Goal: Information Seeking & Learning: Learn about a topic

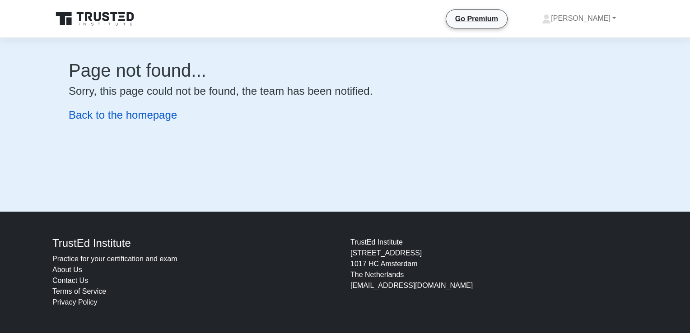
click at [112, 115] on link "Back to the homepage" at bounding box center [123, 115] width 108 height 12
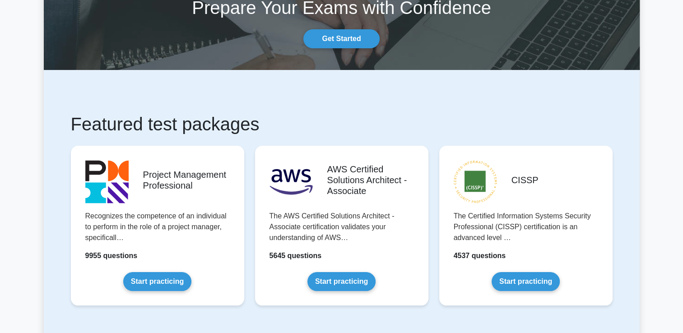
scroll to position [72, 0]
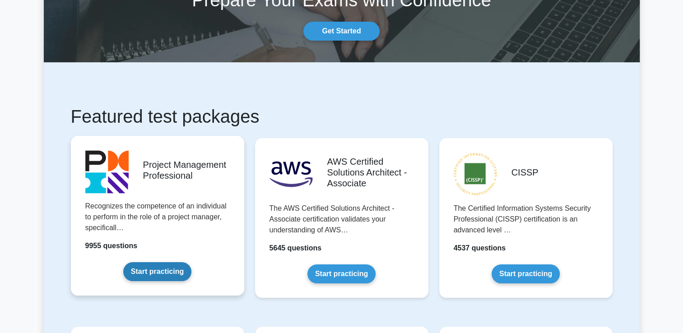
click at [164, 275] on link "Start practicing" at bounding box center [157, 271] width 68 height 19
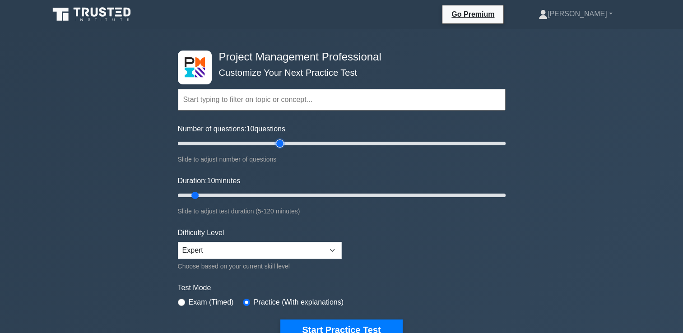
click at [278, 143] on input "Number of questions: 10 questions" at bounding box center [342, 143] width 328 height 11
type input "60"
click at [275, 144] on input "Number of questions: 60 questions" at bounding box center [342, 143] width 328 height 11
click at [258, 196] on input "Duration: 10 minutes" at bounding box center [342, 195] width 328 height 11
click at [276, 196] on input "Duration: 40 minutes" at bounding box center [342, 195] width 328 height 11
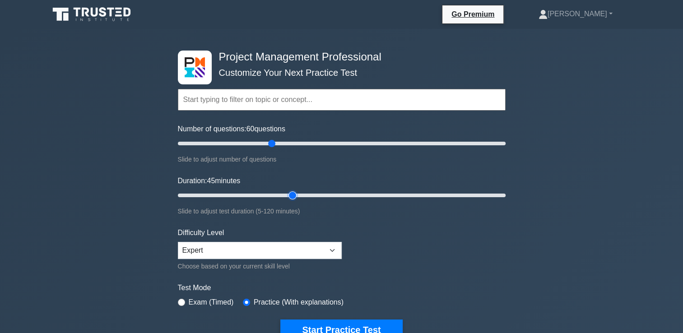
click at [290, 196] on input "Duration: 45 minutes" at bounding box center [342, 195] width 328 height 11
click at [301, 196] on input "Duration: 50 minutes" at bounding box center [342, 195] width 328 height 11
click at [309, 194] on input "Duration: 50 minutes" at bounding box center [342, 195] width 328 height 11
click at [315, 194] on input "Duration: 55 minutes" at bounding box center [342, 195] width 328 height 11
click at [331, 194] on input "Duration: 55 minutes" at bounding box center [342, 195] width 328 height 11
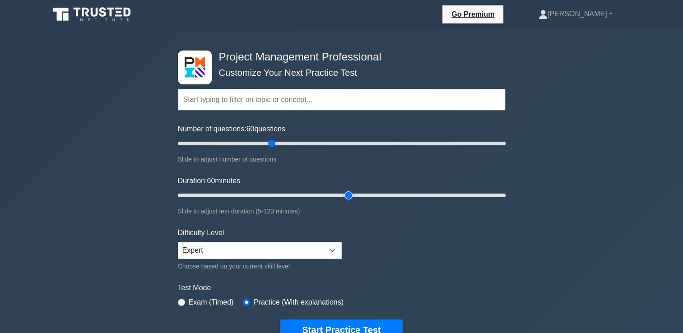
click at [344, 194] on input "Duration: 60 minutes" at bounding box center [342, 195] width 328 height 11
click at [352, 194] on input "Duration: 65 minutes" at bounding box center [342, 195] width 328 height 11
click at [356, 194] on input "Duration: 65 minutes" at bounding box center [342, 195] width 328 height 11
click at [368, 194] on input "Duration: 70 minutes" at bounding box center [342, 195] width 328 height 11
click at [369, 195] on input "Duration: 70 minutes" at bounding box center [342, 195] width 328 height 11
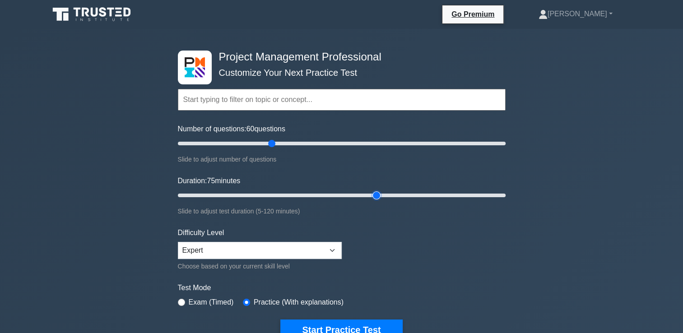
type input "75"
click at [371, 196] on input "Duration: 75 minutes" at bounding box center [342, 195] width 328 height 11
click at [180, 303] on input "radio" at bounding box center [181, 302] width 7 height 7
radio input "true"
click at [243, 301] on input "radio" at bounding box center [246, 302] width 7 height 7
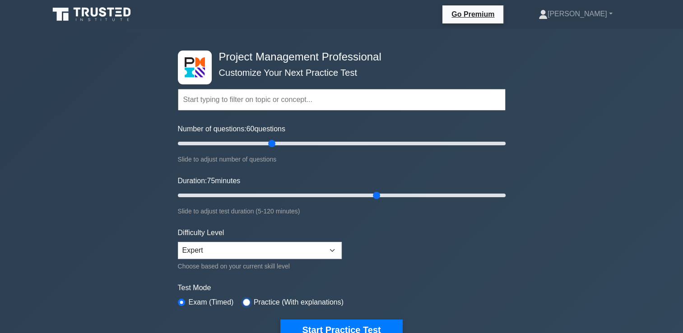
radio input "true"
click at [181, 299] on input "radio" at bounding box center [181, 302] width 7 height 7
radio input "true"
click at [353, 330] on button "Start Practice Test" at bounding box center [341, 330] width 122 height 21
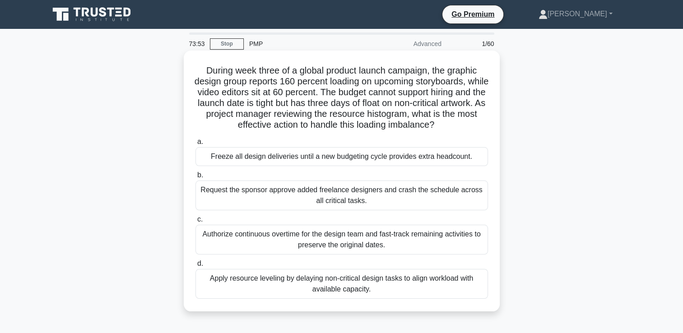
click at [334, 281] on div "Apply resource leveling by delaying non-critical design tasks to align workload…" at bounding box center [342, 284] width 293 height 30
click at [196, 267] on input "d. Apply resource leveling by delaying non-critical design tasks to align workl…" at bounding box center [196, 264] width 0 height 6
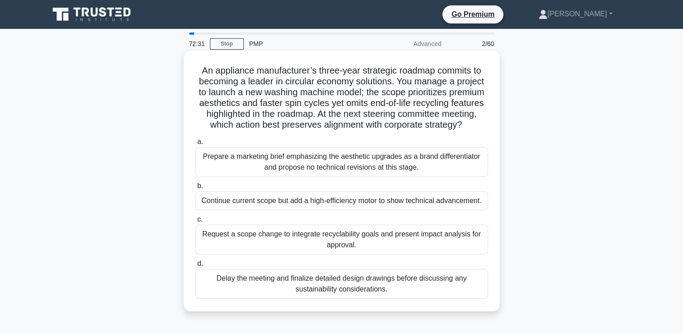
click at [333, 234] on div "Request a scope change to integrate recyclability goals and present impact anal…" at bounding box center [342, 240] width 293 height 30
click at [196, 223] on input "c. Request a scope change to integrate recyclability goals and present impact a…" at bounding box center [196, 220] width 0 height 6
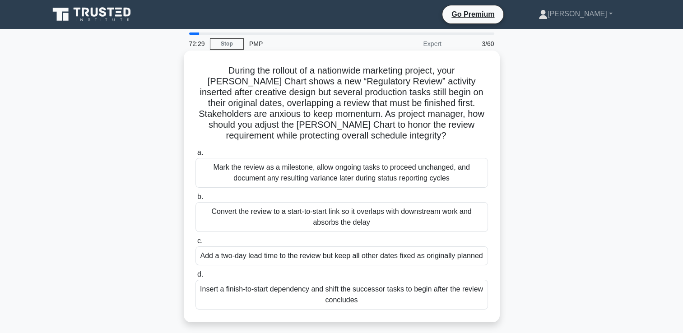
click at [360, 93] on h5 "During the rollout of a nationwide marketing project, your Gantt Chart shows a …" at bounding box center [342, 103] width 294 height 77
click at [340, 303] on div "Insert a finish-to-start dependency and shift the successor tasks to begin afte…" at bounding box center [342, 295] width 293 height 30
click at [196, 278] on input "d. Insert a finish-to-start dependency and shift the successor tasks to begin a…" at bounding box center [196, 275] width 0 height 6
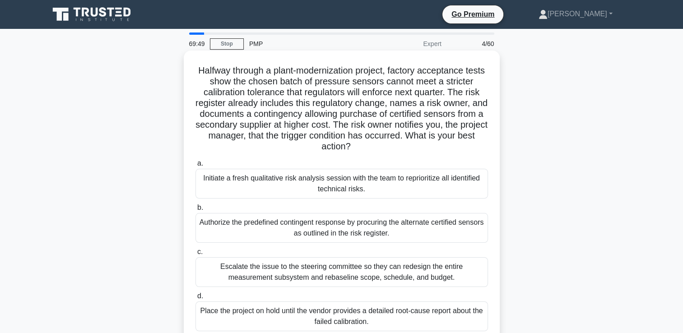
click at [333, 94] on h5 "Halfway through a plant-modernization project, factory acceptance tests show th…" at bounding box center [342, 109] width 294 height 88
click at [332, 232] on div "Authorize the predefined contingent response by procuring the alternate certifi…" at bounding box center [342, 228] width 293 height 30
click at [196, 211] on input "b. Authorize the predefined contingent response by procuring the alternate cert…" at bounding box center [196, 208] width 0 height 6
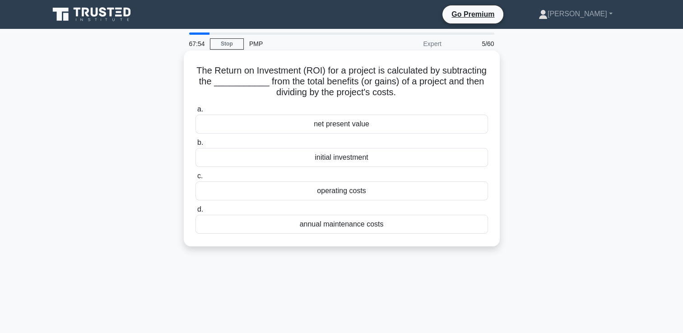
click at [351, 162] on div "initial investment" at bounding box center [342, 157] width 293 height 19
click at [196, 146] on input "b. initial investment" at bounding box center [196, 143] width 0 height 6
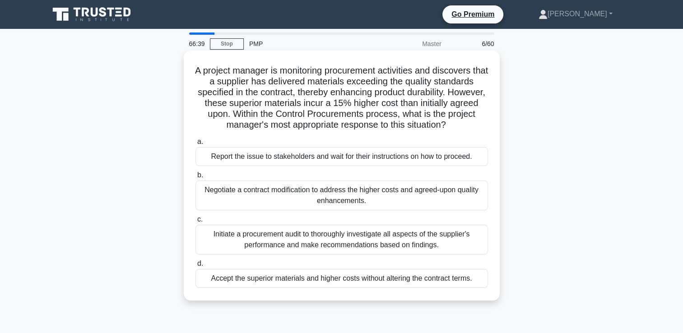
click at [325, 162] on div "Report the issue to stakeholders and wait for their instructions on how to proc…" at bounding box center [342, 156] width 293 height 19
click at [196, 145] on input "a. Report the issue to stakeholders and wait for their instructions on how to p…" at bounding box center [196, 142] width 0 height 6
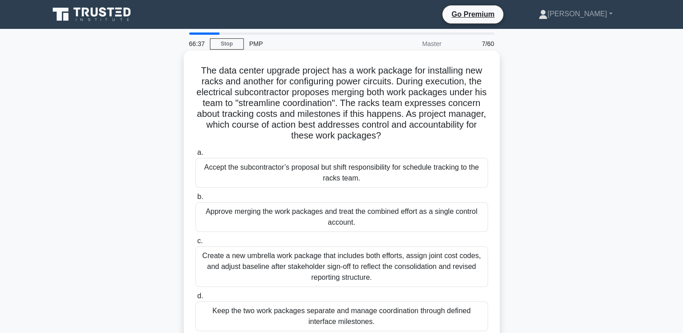
click at [322, 104] on h5 "The data center upgrade project has a work package for installing new racks and…" at bounding box center [342, 103] width 294 height 77
click at [284, 317] on div "Keep the two work packages separate and manage coordination through defined int…" at bounding box center [342, 317] width 293 height 30
click at [196, 299] on input "d. Keep the two work packages separate and manage coordination through defined …" at bounding box center [196, 297] width 0 height 6
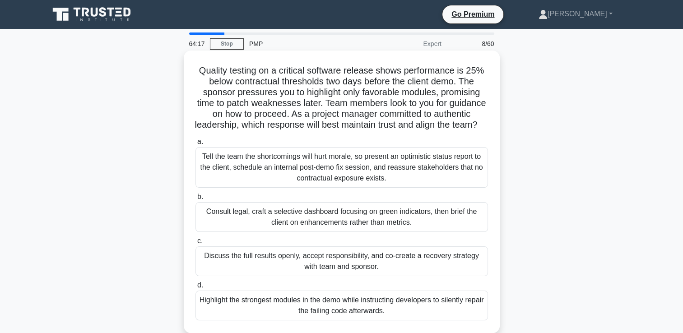
click at [305, 88] on h5 "Quality testing on a critical software release shows performance is 25% below c…" at bounding box center [342, 98] width 294 height 66
click at [301, 115] on h5 "Quality testing on a critical software release shows performance is 25% below c…" at bounding box center [342, 98] width 294 height 66
click at [288, 274] on div "Discuss the full results openly, accept responsibility, and co-create a recover…" at bounding box center [342, 262] width 293 height 30
click at [196, 244] on input "c. Discuss the full results openly, accept responsibility, and co-create a reco…" at bounding box center [196, 241] width 0 height 6
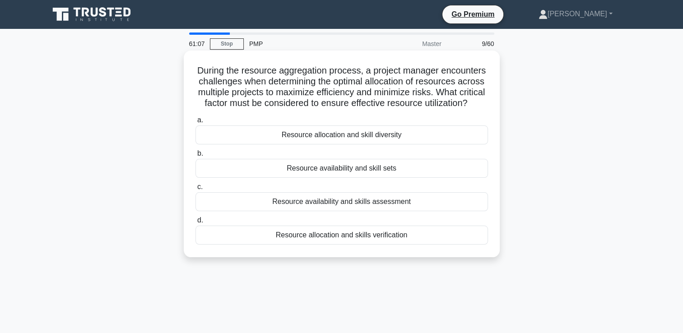
click at [380, 178] on div "Resource availability and skill sets" at bounding box center [342, 168] width 293 height 19
click at [196, 157] on input "b. Resource availability and skill sets" at bounding box center [196, 154] width 0 height 6
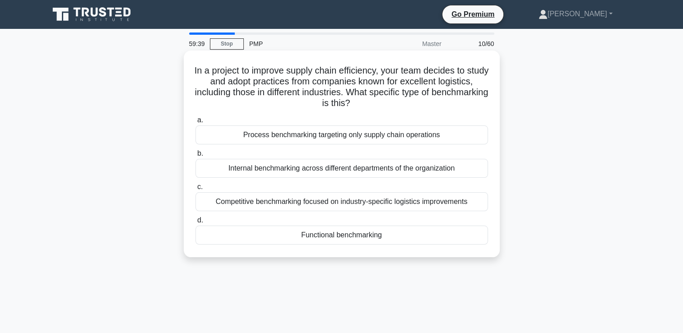
click at [316, 241] on div "Functional benchmarking" at bounding box center [342, 235] width 293 height 19
click at [196, 224] on input "d. Functional benchmarking" at bounding box center [196, 221] width 0 height 6
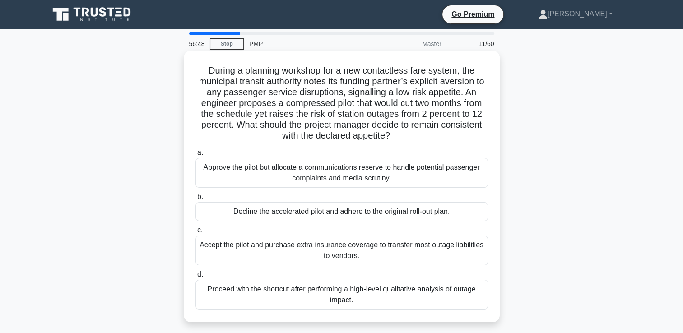
click at [336, 250] on div "Accept the pilot and purchase extra insurance coverage to transfer most outage …" at bounding box center [342, 251] width 293 height 30
click at [196, 233] on input "c. Accept the pilot and purchase extra insurance coverage to transfer most outa…" at bounding box center [196, 231] width 0 height 6
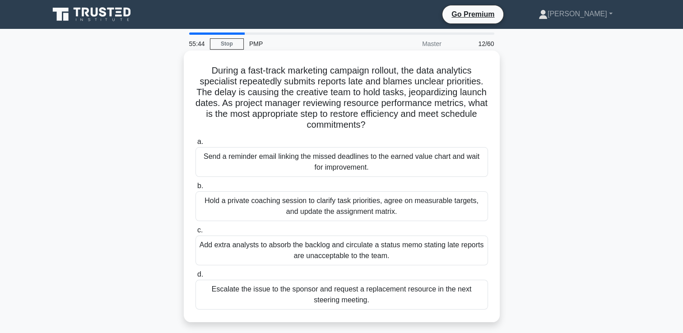
click at [327, 201] on div "Hold a private coaching session to clarify task priorities, agree on measurable…" at bounding box center [342, 206] width 293 height 30
click at [196, 189] on input "b. Hold a private coaching session to clarify task priorities, agree on measura…" at bounding box center [196, 186] width 0 height 6
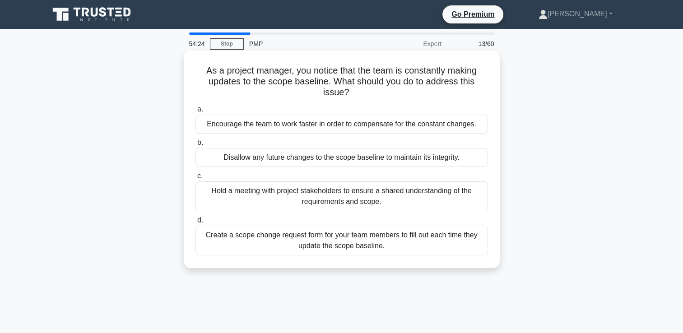
click at [330, 200] on div "Hold a meeting with project stakeholders to ensure a shared understanding of th…" at bounding box center [342, 197] width 293 height 30
click at [196, 179] on input "c. Hold a meeting with project stakeholders to ensure a shared understanding of…" at bounding box center [196, 176] width 0 height 6
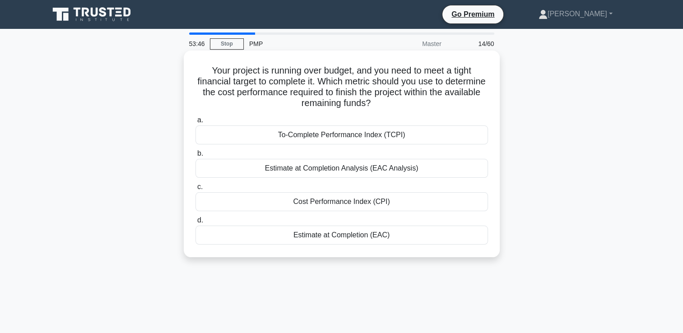
click at [350, 135] on div "To-Complete Performance Index (TCPI)" at bounding box center [342, 135] width 293 height 19
click at [196, 123] on input "a. To-Complete Performance Index (TCPI)" at bounding box center [196, 120] width 0 height 6
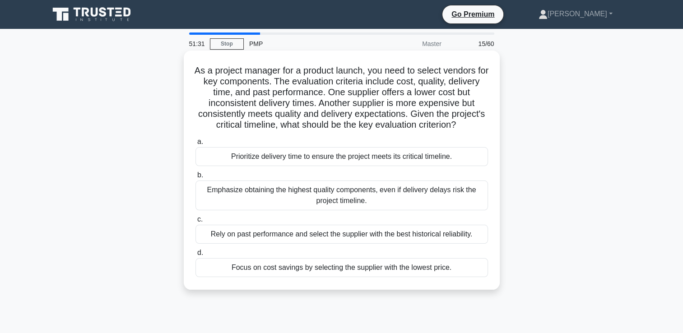
click at [298, 244] on div "Rely on past performance and select the supplier with the best historical relia…" at bounding box center [342, 234] width 293 height 19
click at [196, 223] on input "c. Rely on past performance and select the supplier with the best historical re…" at bounding box center [196, 220] width 0 height 6
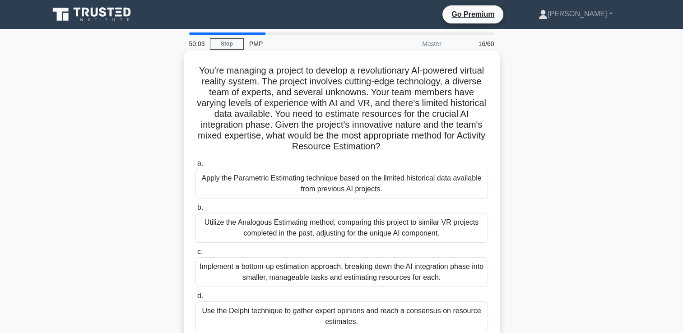
click at [304, 227] on div "Utilize the Analogous Estimating method, comparing this project to similar VR p…" at bounding box center [342, 228] width 293 height 30
click at [196, 211] on input "b. Utilize the Analogous Estimating method, comparing this project to similar V…" at bounding box center [196, 208] width 0 height 6
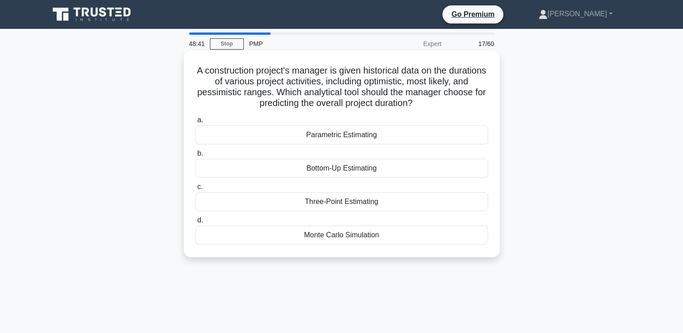
click at [354, 206] on div "Three-Point Estimating" at bounding box center [342, 201] width 293 height 19
click at [196, 190] on input "c. Three-Point Estimating" at bounding box center [196, 187] width 0 height 6
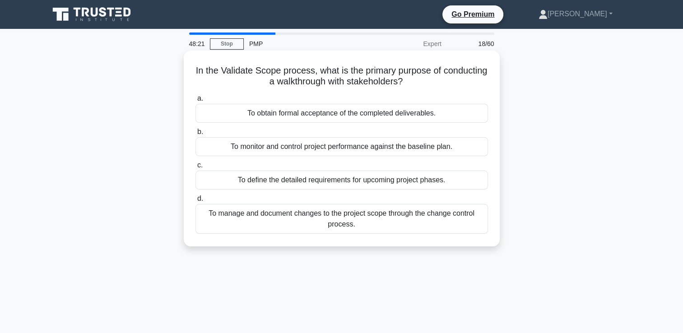
click at [319, 118] on div "To obtain formal acceptance of the completed deliverables." at bounding box center [342, 113] width 293 height 19
click at [196, 102] on input "a. To obtain formal acceptance of the completed deliverables." at bounding box center [196, 99] width 0 height 6
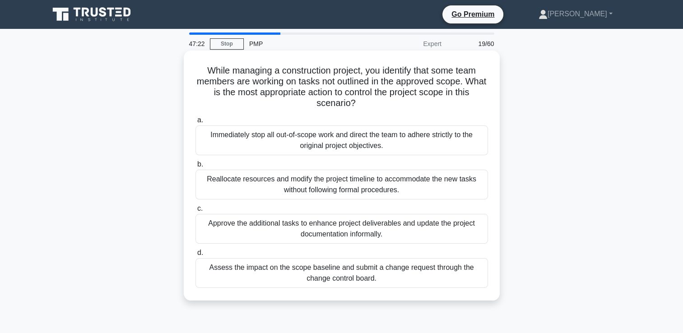
click at [329, 147] on div "Immediately stop all out-of-scope work and direct the team to adhere strictly t…" at bounding box center [342, 141] width 293 height 30
click at [196, 123] on input "a. Immediately stop all out-of-scope work and direct the team to adhere strictl…" at bounding box center [196, 120] width 0 height 6
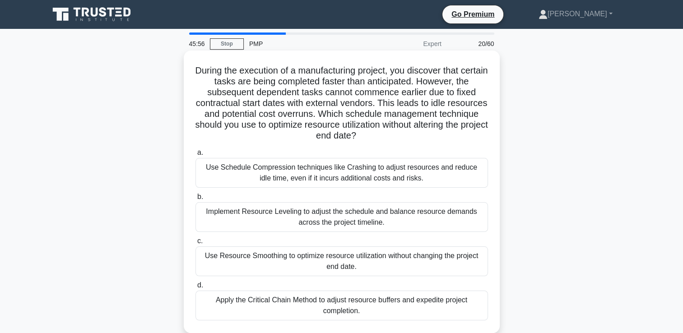
click at [347, 263] on div "Use Resource Smoothing to optimize resource utilization without changing the pr…" at bounding box center [342, 262] width 293 height 30
click at [196, 244] on input "c. Use Resource Smoothing to optimize resource utilization without changing the…" at bounding box center [196, 241] width 0 height 6
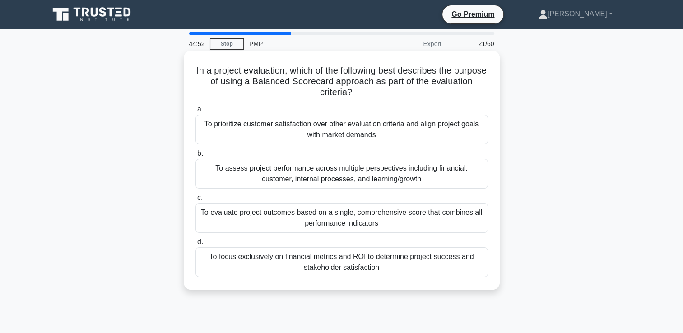
click at [333, 180] on div "To assess project performance across multiple perspectives including financial,…" at bounding box center [342, 174] width 293 height 30
click at [196, 157] on input "b. To assess project performance across multiple perspectives including financi…" at bounding box center [196, 154] width 0 height 6
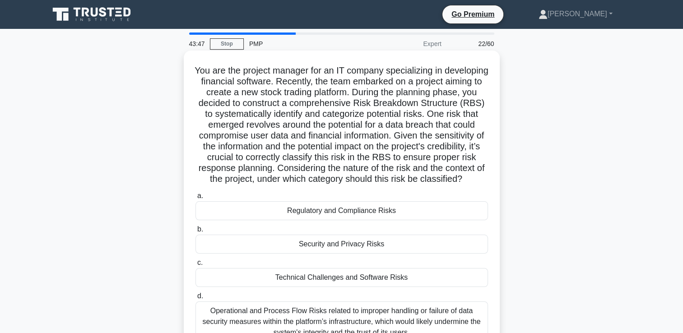
click at [320, 287] on div "Technical Challenges and Software Risks" at bounding box center [342, 277] width 293 height 19
click at [196, 266] on input "c. Technical Challenges and Software Risks" at bounding box center [196, 263] width 0 height 6
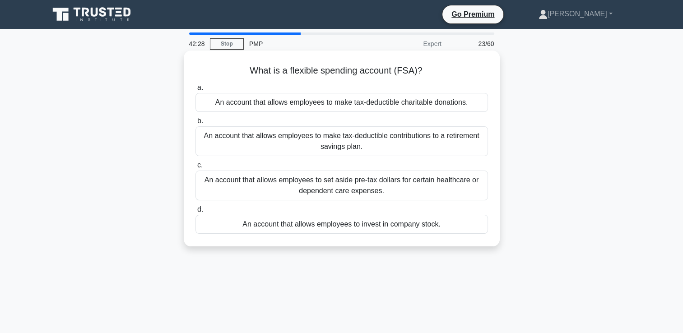
click at [359, 190] on div "An account that allows employees to set aside pre-tax dollars for certain healt…" at bounding box center [342, 186] width 293 height 30
click at [196, 168] on input "c. An account that allows employees to set aside pre-tax dollars for certain he…" at bounding box center [196, 166] width 0 height 6
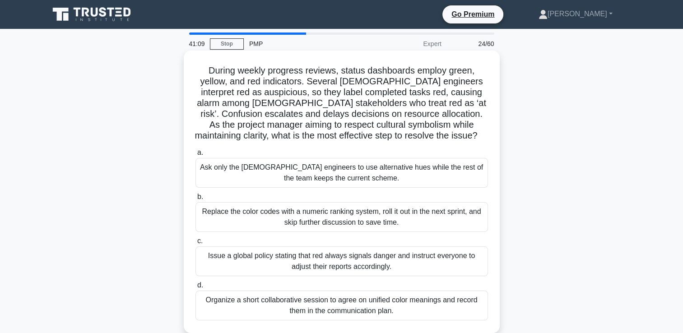
click at [328, 312] on div "Organize a short collaborative session to agree on unified color meanings and r…" at bounding box center [342, 306] width 293 height 30
click at [196, 289] on input "d. Organize a short collaborative session to agree on unified color meanings an…" at bounding box center [196, 286] width 0 height 6
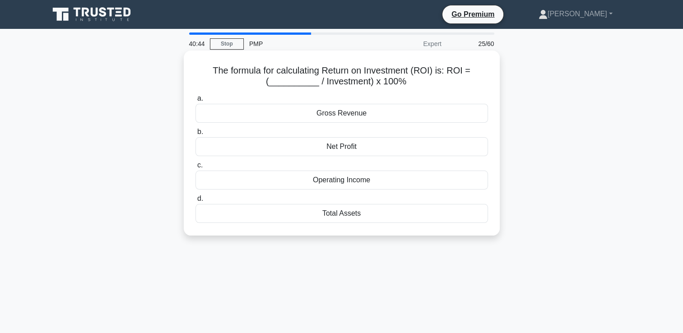
click at [347, 117] on div "Gross Revenue" at bounding box center [342, 113] width 293 height 19
click at [196, 102] on input "a. Gross Revenue" at bounding box center [196, 99] width 0 height 6
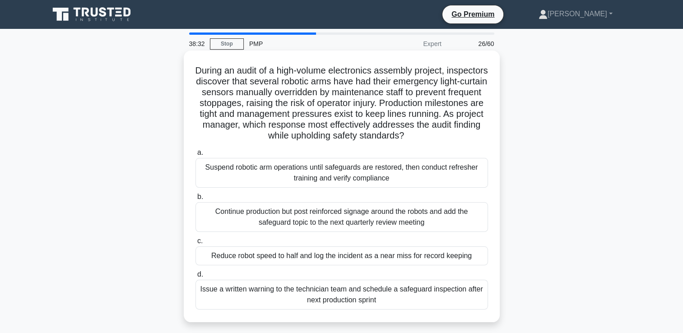
click at [351, 183] on div "Suspend robotic arm operations until safeguards are restored, then conduct refr…" at bounding box center [342, 173] width 293 height 30
click at [196, 156] on input "a. Suspend robotic arm operations until safeguards are restored, then conduct r…" at bounding box center [196, 153] width 0 height 6
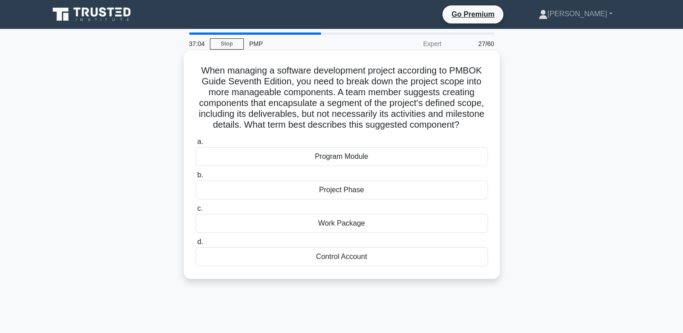
click at [322, 229] on div "Work Package" at bounding box center [342, 223] width 293 height 19
click at [196, 212] on input "c. Work Package" at bounding box center [196, 209] width 0 height 6
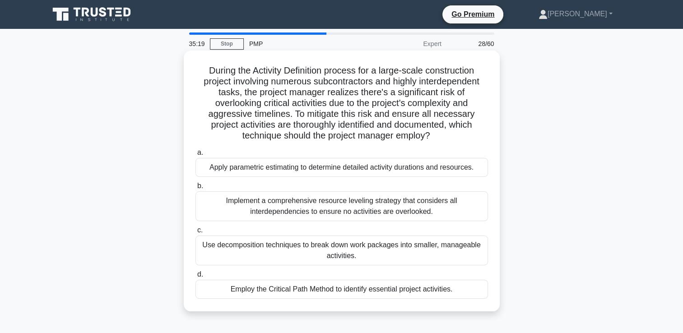
click at [255, 248] on div "Use decomposition techniques to break down work packages into smaller, manageab…" at bounding box center [342, 251] width 293 height 30
click at [196, 233] on input "c. Use decomposition techniques to break down work packages into smaller, manag…" at bounding box center [196, 231] width 0 height 6
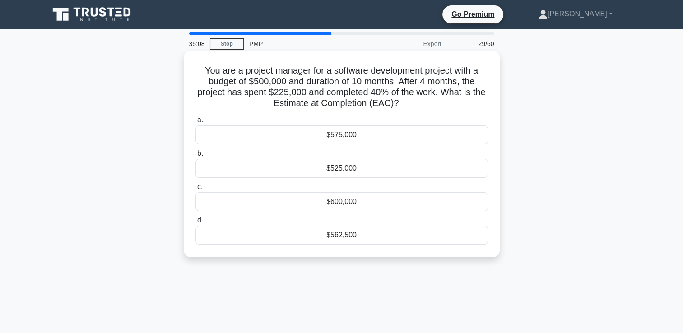
drag, startPoint x: 200, startPoint y: 70, endPoint x: 411, endPoint y: 111, distance: 214.3
click at [411, 111] on div "You are a project manager for a software development project with a budget of $…" at bounding box center [341, 154] width 309 height 200
copy h5 "You are a project manager for a software development project with a budget of $…"
click at [341, 234] on div "$562,500" at bounding box center [342, 235] width 293 height 19
click at [196, 224] on input "d. $562,500" at bounding box center [196, 221] width 0 height 6
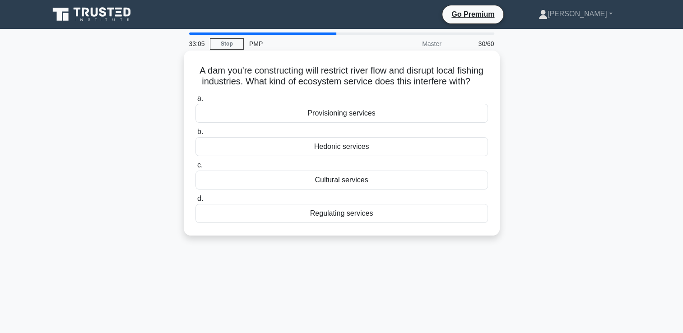
click at [331, 223] on div "Regulating services" at bounding box center [342, 213] width 293 height 19
click at [196, 202] on input "d. Regulating services" at bounding box center [196, 199] width 0 height 6
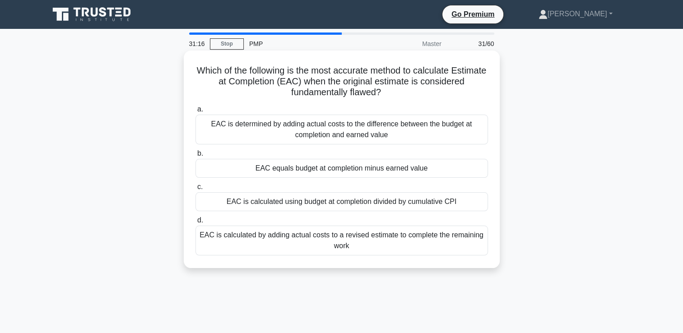
click at [349, 200] on div "EAC is calculated using budget at completion divided by cumulative CPI" at bounding box center [342, 201] width 293 height 19
click at [196, 190] on input "c. EAC is calculated using budget at completion divided by cumulative CPI" at bounding box center [196, 187] width 0 height 6
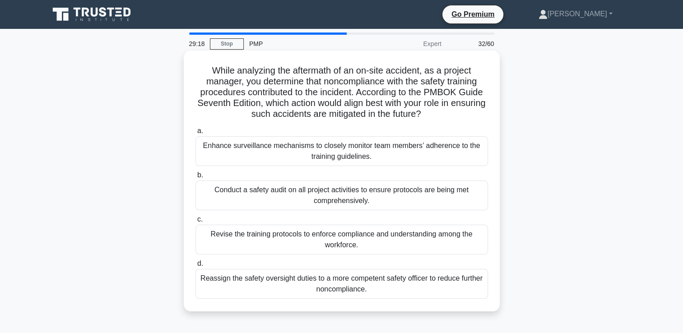
click at [285, 150] on div "Enhance surveillance mechanisms to closely monitor team members’ adherence to t…" at bounding box center [342, 151] width 293 height 30
click at [196, 134] on input "a. Enhance surveillance mechanisms to closely monitor team members’ adherence t…" at bounding box center [196, 131] width 0 height 6
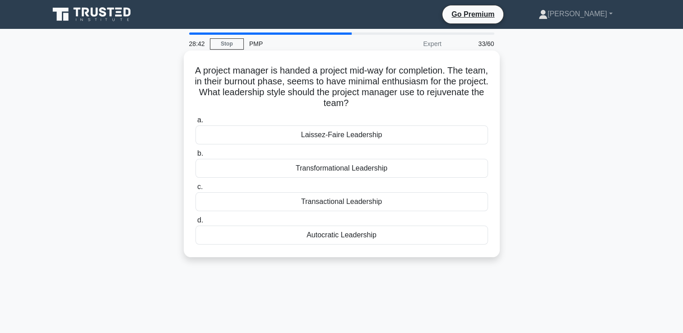
click at [344, 170] on div "Transformational Leadership" at bounding box center [342, 168] width 293 height 19
click at [196, 157] on input "b. Transformational Leadership" at bounding box center [196, 154] width 0 height 6
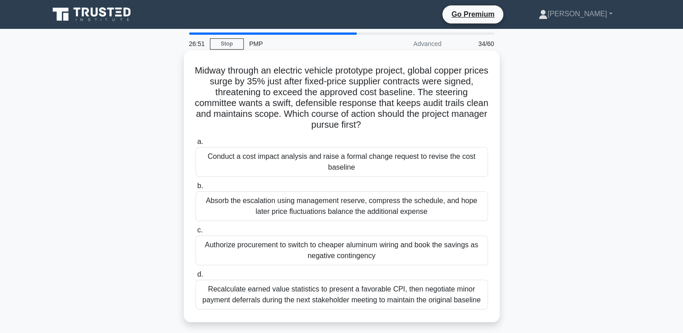
click at [334, 157] on div "Conduct a cost impact analysis and raise a formal change request to revise the …" at bounding box center [342, 162] width 293 height 30
click at [196, 145] on input "a. Conduct a cost impact analysis and raise a formal change request to revise t…" at bounding box center [196, 142] width 0 height 6
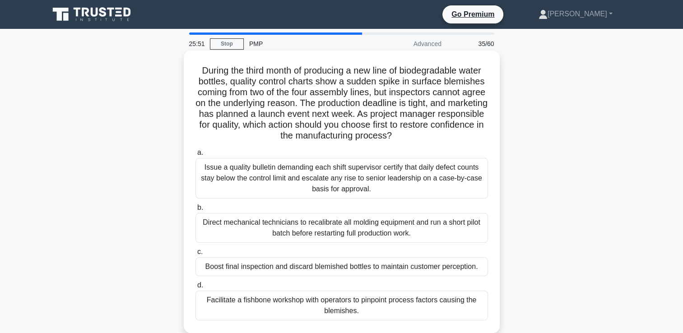
click at [361, 308] on div "Facilitate a fishbone workshop with operators to pinpoint process factors causi…" at bounding box center [342, 306] width 293 height 30
click at [196, 289] on input "d. Facilitate a fishbone workshop with operators to pinpoint process factors ca…" at bounding box center [196, 286] width 0 height 6
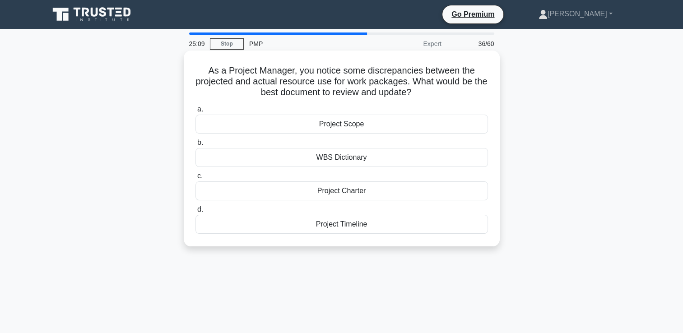
click at [350, 160] on div "WBS Dictionary" at bounding box center [342, 157] width 293 height 19
click at [196, 146] on input "b. WBS Dictionary" at bounding box center [196, 143] width 0 height 6
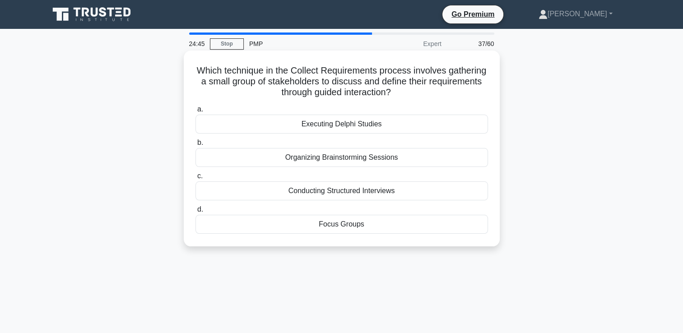
click at [349, 225] on div "Focus Groups" at bounding box center [342, 224] width 293 height 19
click at [196, 213] on input "d. Focus Groups" at bounding box center [196, 210] width 0 height 6
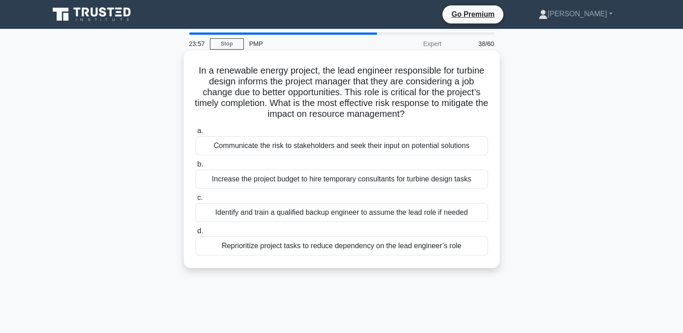
click at [318, 214] on div "Identify and train a qualified backup engineer to assume the lead role if needed" at bounding box center [342, 212] width 293 height 19
click at [196, 201] on input "c. Identify and train a qualified backup engineer to assume the lead role if ne…" at bounding box center [196, 198] width 0 height 6
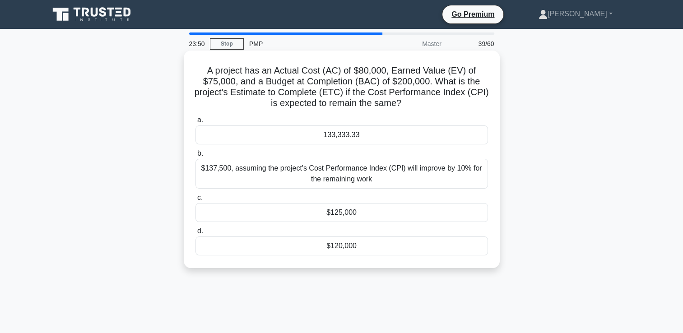
drag, startPoint x: 207, startPoint y: 74, endPoint x: 438, endPoint y: 98, distance: 232.0
click at [438, 98] on h5 "A project has an Actual Cost (AC) of $80,000, Earned Value (EV) of $75,000, and…" at bounding box center [342, 87] width 294 height 44
copy h5 "A project has an Actual Cost (AC) of $80,000, Earned Value (EV) of $75,000, and…"
click at [341, 139] on div "133,333.33" at bounding box center [342, 135] width 293 height 19
click at [196, 123] on input "a. 133,333.33" at bounding box center [196, 120] width 0 height 6
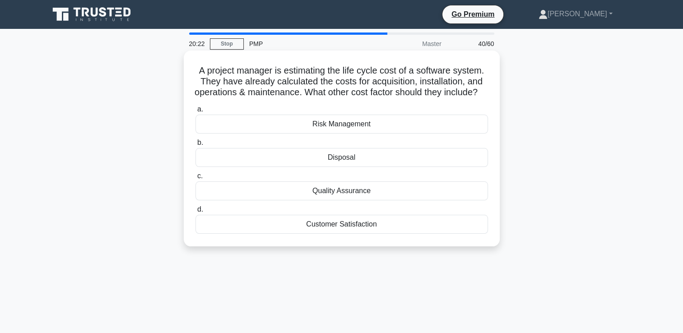
click at [344, 167] on div "Disposal" at bounding box center [342, 157] width 293 height 19
click at [196, 146] on input "b. Disposal" at bounding box center [196, 143] width 0 height 6
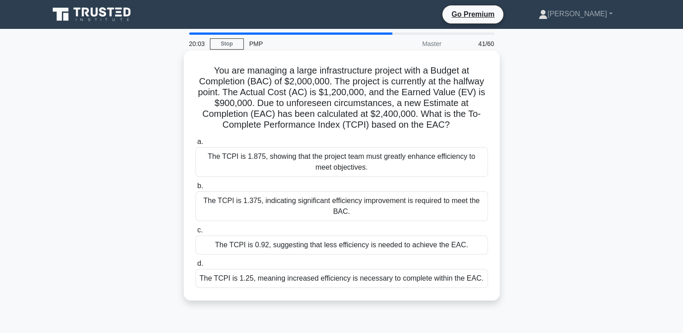
click at [211, 71] on h5 "You are managing a large infrastructure project with a Budget at Completion (BA…" at bounding box center [342, 98] width 294 height 66
click at [212, 72] on h5 "You are managing a large infrastructure project with a Budget at Completion (BA…" at bounding box center [342, 98] width 294 height 66
drag, startPoint x: 212, startPoint y: 72, endPoint x: 455, endPoint y: 125, distance: 248.7
click at [455, 125] on h5 "You are managing a large infrastructure project with a Budget at Completion (BA…" at bounding box center [342, 98] width 294 height 66
copy h5 "You are managing a large infrastructure project with a Budget at Completion (BA…"
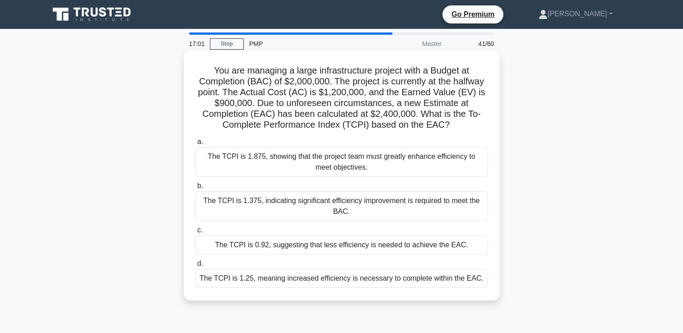
click at [301, 245] on div "The TCPI is 0.92, suggesting that less efficiency is needed to achieve the EAC." at bounding box center [342, 245] width 293 height 19
click at [196, 233] on input "c. The TCPI is 0.92, suggesting that less efficiency is needed to achieve the E…" at bounding box center [196, 231] width 0 height 6
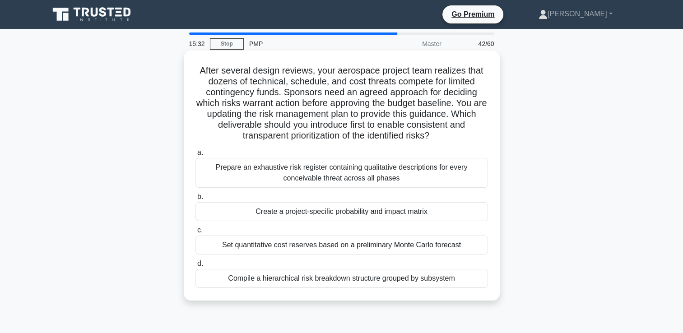
click at [328, 282] on div "Compile a hierarchical risk breakdown structure grouped by subsystem" at bounding box center [342, 278] width 293 height 19
click at [196, 267] on input "d. Compile a hierarchical risk breakdown structure grouped by subsystem" at bounding box center [196, 264] width 0 height 6
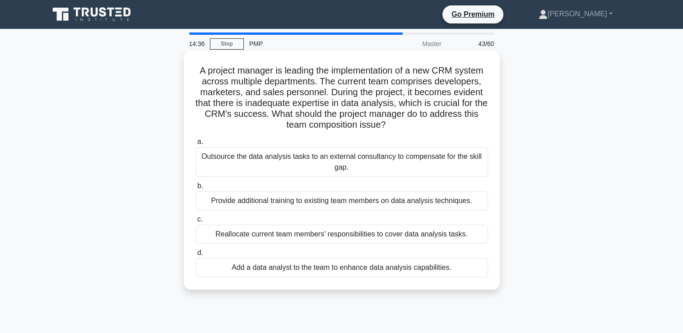
click at [311, 205] on div "Provide additional training to existing team members on data analysis technique…" at bounding box center [342, 200] width 293 height 19
click at [196, 189] on input "b. Provide additional training to existing team members on data analysis techni…" at bounding box center [196, 186] width 0 height 6
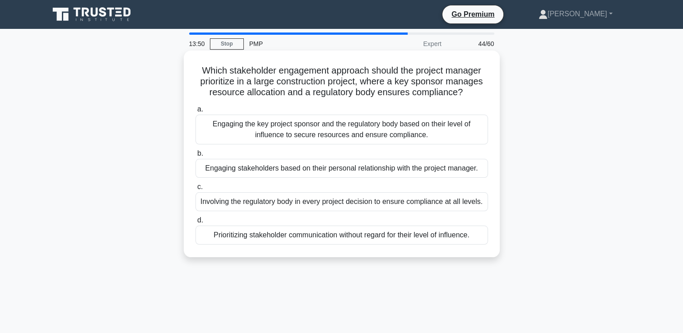
click at [340, 136] on div "Engaging the key project sponsor and the regulatory body based on their level o…" at bounding box center [342, 130] width 293 height 30
click at [196, 112] on input "a. Engaging the key project sponsor and the regulatory body based on their leve…" at bounding box center [196, 110] width 0 height 6
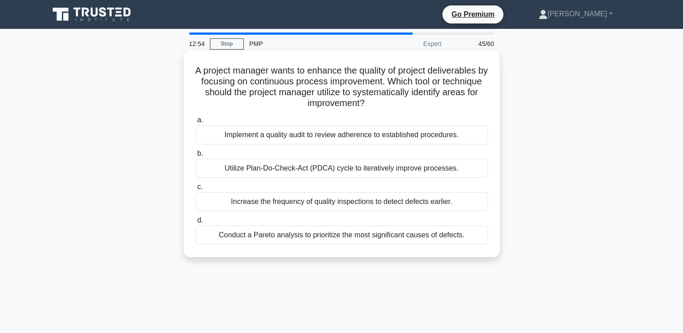
click at [317, 169] on div "Utilize Plan-Do-Check-Act (PDCA) cycle to iteratively improve processes." at bounding box center [342, 168] width 293 height 19
click at [196, 157] on input "b. Utilize Plan-Do-Check-Act (PDCA) cycle to iteratively improve processes." at bounding box center [196, 154] width 0 height 6
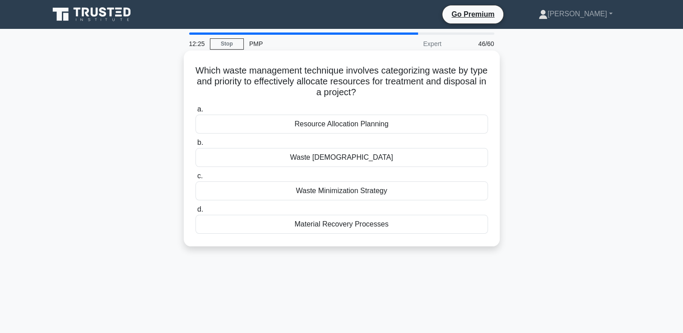
click at [347, 159] on div "Waste Segregation" at bounding box center [342, 157] width 293 height 19
click at [196, 146] on input "b. Waste Segregation" at bounding box center [196, 143] width 0 height 6
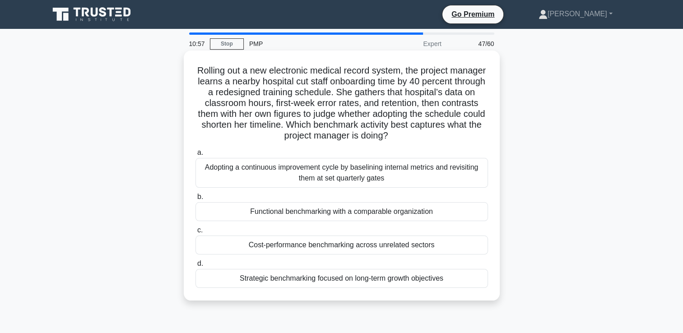
click at [325, 216] on div "Functional benchmarking with a comparable organization" at bounding box center [342, 211] width 293 height 19
click at [196, 200] on input "b. Functional benchmarking with a comparable organization" at bounding box center [196, 197] width 0 height 6
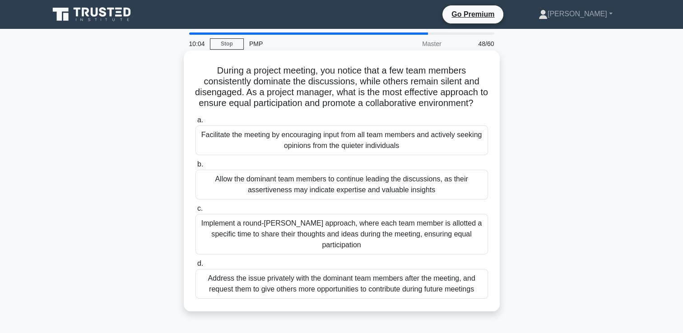
click at [360, 244] on div "Implement a round-robin approach, where each team member is allotted a specific…" at bounding box center [342, 234] width 293 height 41
click at [196, 212] on input "c. Implement a round-robin approach, where each team member is allotted a speci…" at bounding box center [196, 209] width 0 height 6
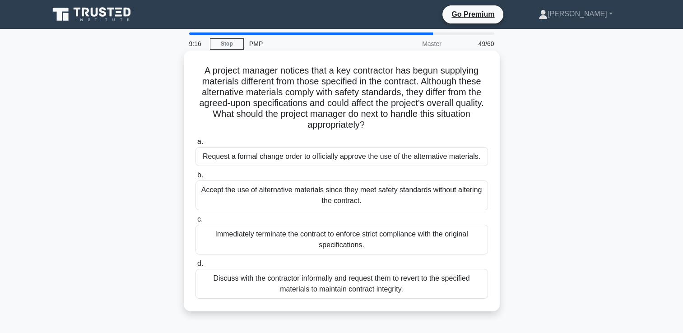
click at [356, 290] on div "Discuss with the contractor informally and request them to revert to the specif…" at bounding box center [342, 284] width 293 height 30
click at [196, 267] on input "d. Discuss with the contractor informally and request them to revert to the spe…" at bounding box center [196, 264] width 0 height 6
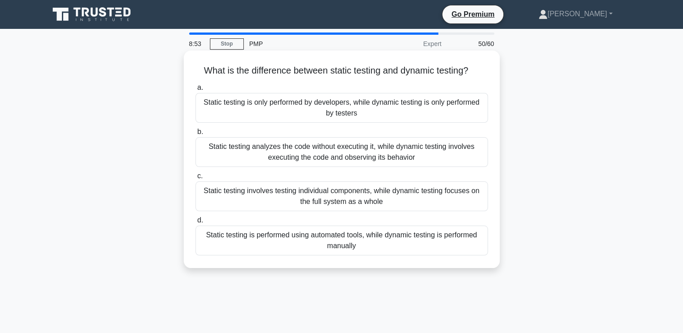
click at [327, 157] on div "Static testing analyzes the code without executing it, while dynamic testing in…" at bounding box center [342, 152] width 293 height 30
click at [196, 135] on input "b. Static testing analyzes the code without executing it, while dynamic testing…" at bounding box center [196, 132] width 0 height 6
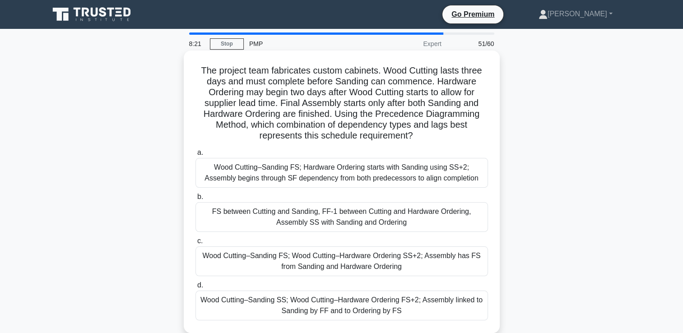
click at [319, 260] on div "Wood Cutting–Sanding FS; Wood Cutting–Hardware Ordering SS+2; Assembly has FS f…" at bounding box center [342, 262] width 293 height 30
click at [196, 244] on input "c. Wood Cutting–Sanding FS; Wood Cutting–Hardware Ordering SS+2; Assembly has F…" at bounding box center [196, 241] width 0 height 6
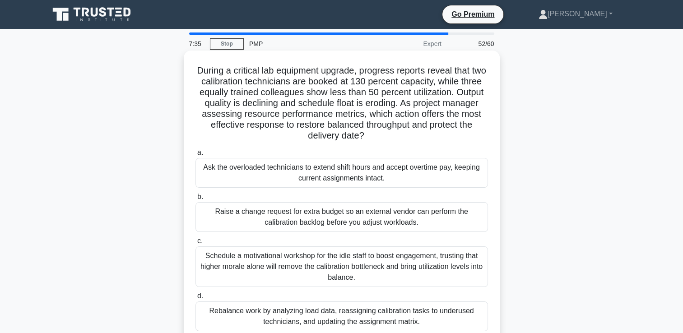
click at [334, 317] on div "Rebalance work by analyzing load data, reassigning calibration tasks to underus…" at bounding box center [342, 317] width 293 height 30
click at [196, 299] on input "d. Rebalance work by analyzing load data, reassigning calibration tasks to unde…" at bounding box center [196, 297] width 0 height 6
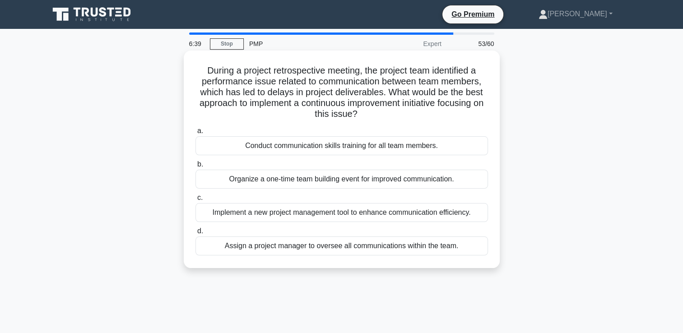
click at [312, 151] on div "Conduct communication skills training for all team members." at bounding box center [342, 145] width 293 height 19
click at [196, 134] on input "a. Conduct communication skills training for all team members." at bounding box center [196, 131] width 0 height 6
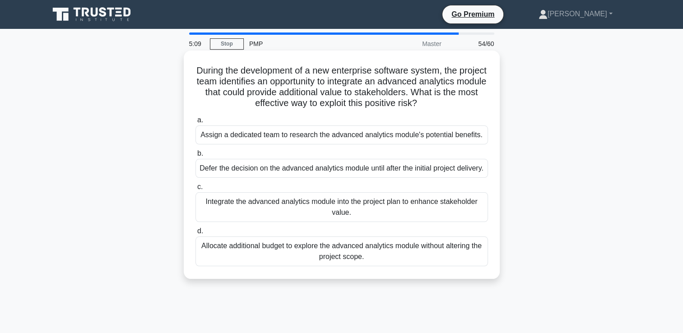
click at [325, 178] on div "Defer the decision on the advanced analytics module until after the initial pro…" at bounding box center [342, 168] width 293 height 19
click at [196, 157] on input "b. Defer the decision on the advanced analytics module until after the initial …" at bounding box center [196, 154] width 0 height 6
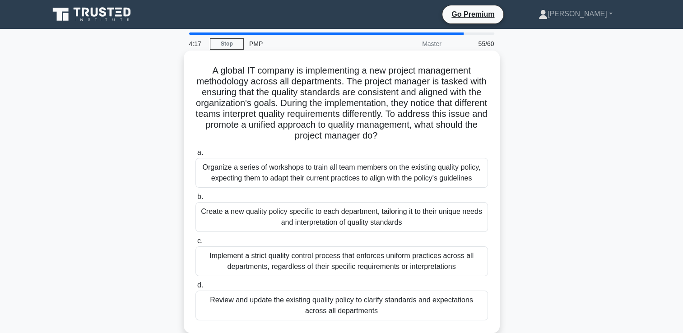
click at [414, 301] on div "Review and update the existing quality policy to clarify standards and expectat…" at bounding box center [342, 306] width 293 height 30
click at [196, 289] on input "d. Review and update the existing quality policy to clarify standards and expec…" at bounding box center [196, 286] width 0 height 6
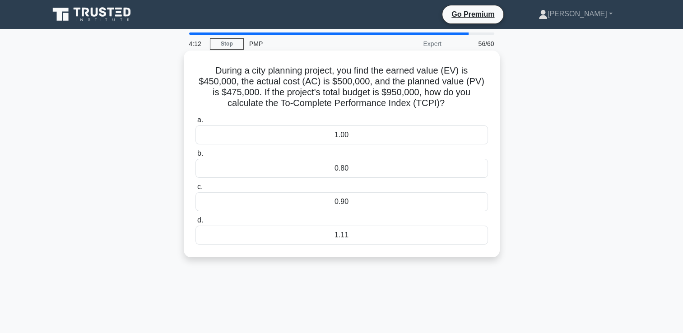
drag, startPoint x: 213, startPoint y: 70, endPoint x: 432, endPoint y: 107, distance: 222.7
click at [432, 107] on h5 "During a city planning project, you find the earned value (EV) is $450,000, the…" at bounding box center [342, 87] width 294 height 44
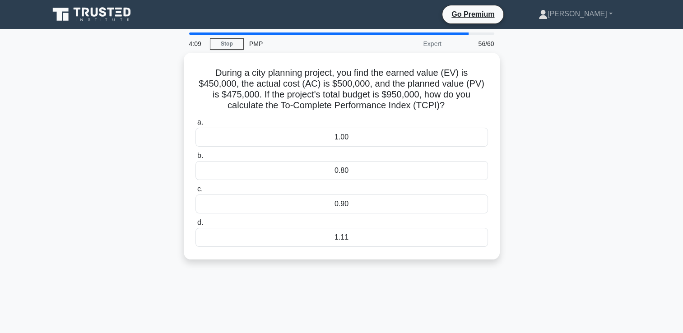
copy h5 "During a city planning project, you find the earned value (EV) is $450,000, the…"
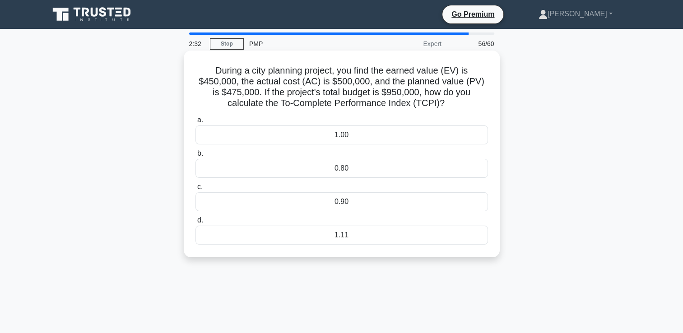
click at [343, 205] on div "0.90" at bounding box center [342, 201] width 293 height 19
click at [196, 190] on input "c. 0.90" at bounding box center [196, 187] width 0 height 6
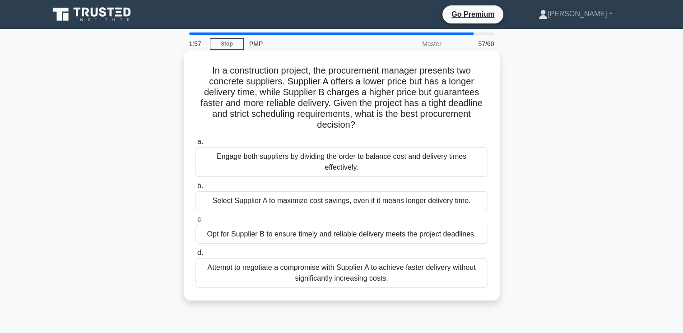
click at [382, 237] on div "Opt for Supplier B to ensure timely and reliable delivery meets the project dea…" at bounding box center [342, 234] width 293 height 19
click at [196, 223] on input "c. Opt for Supplier B to ensure timely and reliable delivery meets the project …" at bounding box center [196, 220] width 0 height 6
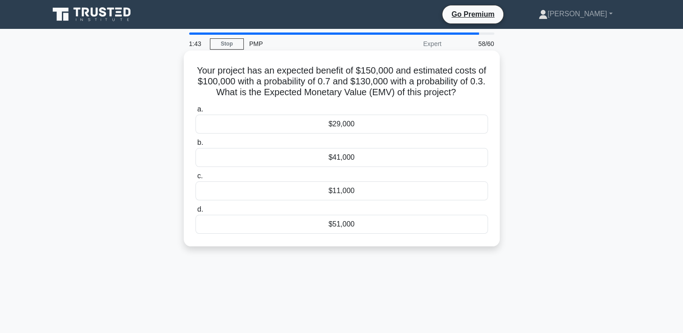
click at [195, 71] on h5 "Your project has an expected benefit of $150,000 and estimated costs of $100,00…" at bounding box center [342, 81] width 294 height 33
click at [194, 70] on div "Your project has an expected benefit of $150,000 and estimated costs of $100,00…" at bounding box center [341, 148] width 309 height 189
drag, startPoint x: 195, startPoint y: 70, endPoint x: 462, endPoint y: 97, distance: 268.7
click at [462, 97] on h5 "Your project has an expected benefit of $150,000 and estimated costs of $100,00…" at bounding box center [342, 81] width 294 height 33
copy h5 "Your project has an expected benefit of $150,000 and estimated costs of $100,00…"
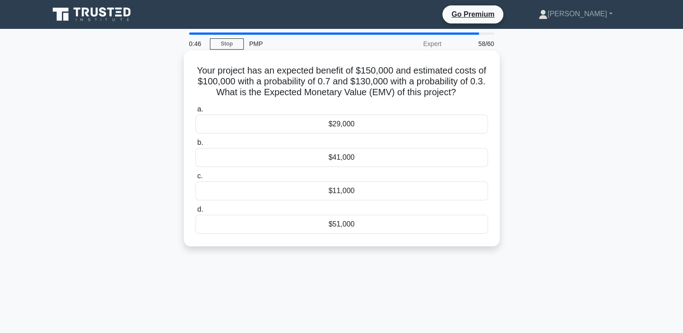
click at [350, 227] on div "$51,000" at bounding box center [342, 224] width 293 height 19
click at [196, 213] on input "d. $51,000" at bounding box center [196, 210] width 0 height 6
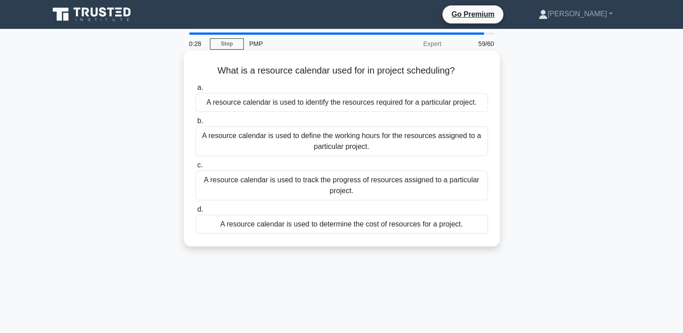
click at [384, 105] on div "A resource calendar is used to identify the resources required for a particular…" at bounding box center [342, 102] width 293 height 19
click at [196, 91] on input "a. A resource calendar is used to identify the resources required for a particu…" at bounding box center [196, 88] width 0 height 6
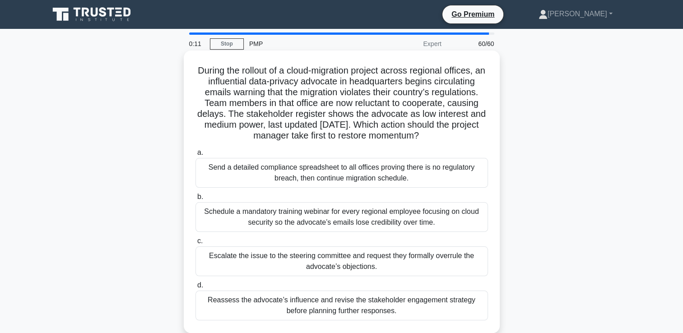
click at [336, 259] on div "Escalate the issue to the steering committee and request they formally overrule…" at bounding box center [342, 262] width 293 height 30
click at [196, 244] on input "c. Escalate the issue to the steering committee and request they formally overr…" at bounding box center [196, 241] width 0 height 6
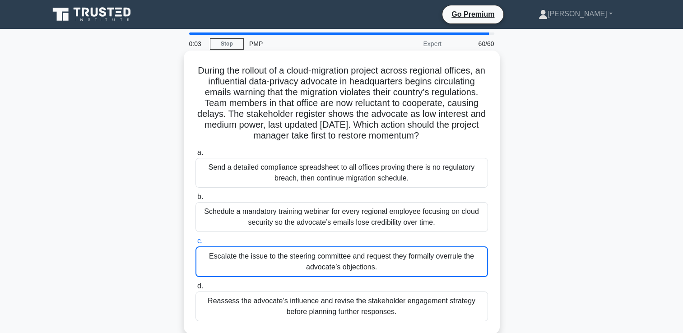
click at [336, 259] on div "Escalate the issue to the steering committee and request they formally overrule…" at bounding box center [342, 262] width 293 height 31
click at [196, 244] on input "c. Escalate the issue to the steering committee and request they formally overr…" at bounding box center [196, 241] width 0 height 6
click at [336, 259] on div "Escalate the issue to the steering committee and request they formally overrule…" at bounding box center [342, 262] width 293 height 31
click at [196, 244] on input "c. Escalate the issue to the steering committee and request they formally overr…" at bounding box center [196, 241] width 0 height 6
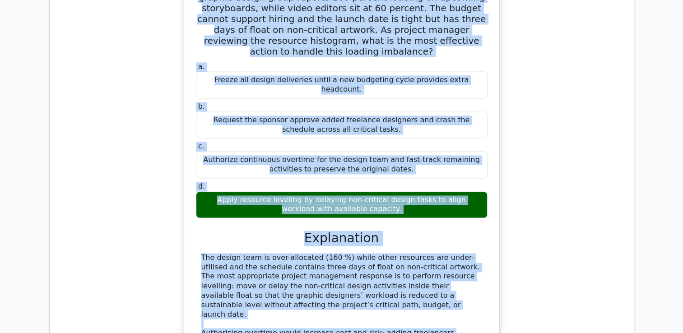
scroll to position [1435, 0]
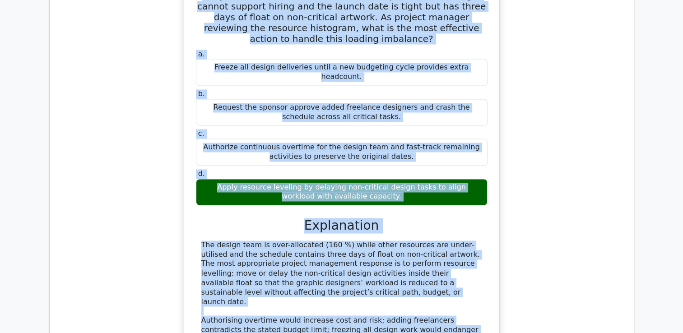
drag, startPoint x: 204, startPoint y: 55, endPoint x: 397, endPoint y: 309, distance: 319.0
click at [397, 309] on div "During week three of a global product launch campaign, the graphic design group…" at bounding box center [342, 172] width 308 height 429
copy div "During week three of a global product launch campaign, the graphic design group…"
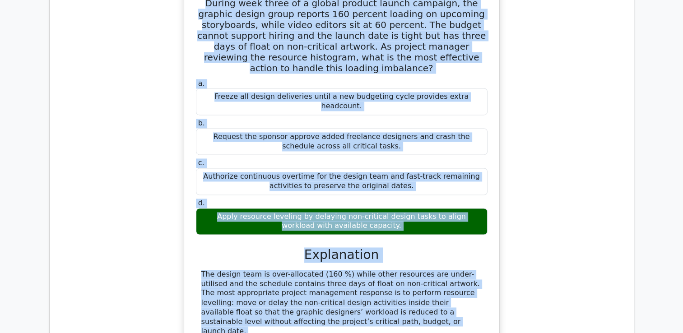
scroll to position [1309, 0]
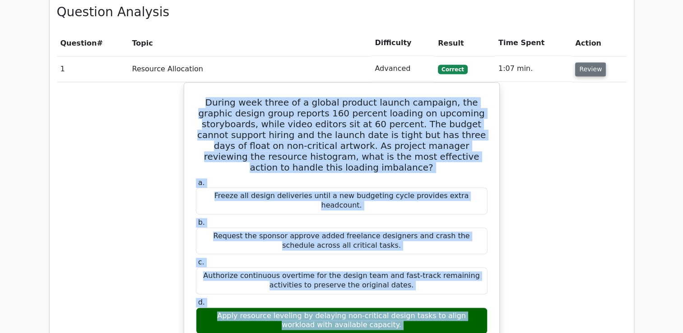
click at [588, 62] on button "Review" at bounding box center [590, 69] width 31 height 14
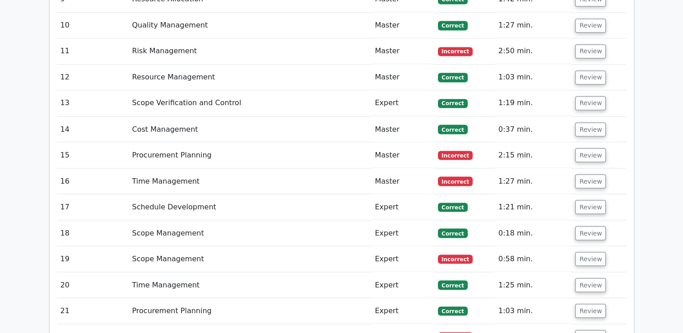
scroll to position [1616, 0]
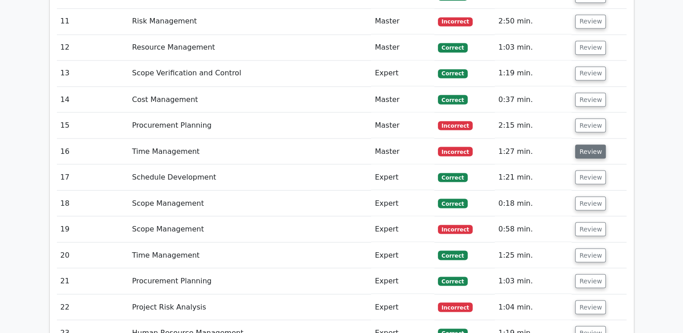
click at [587, 145] on button "Review" at bounding box center [590, 152] width 31 height 14
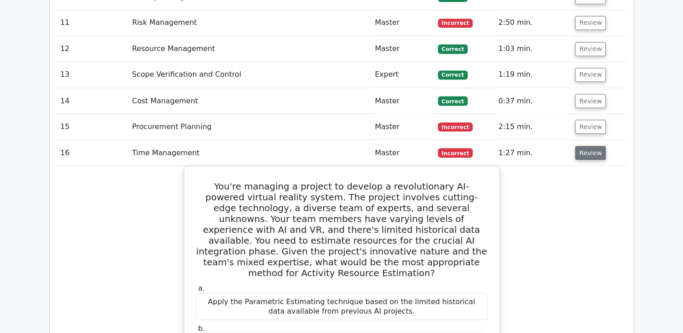
scroll to position [1598, 0]
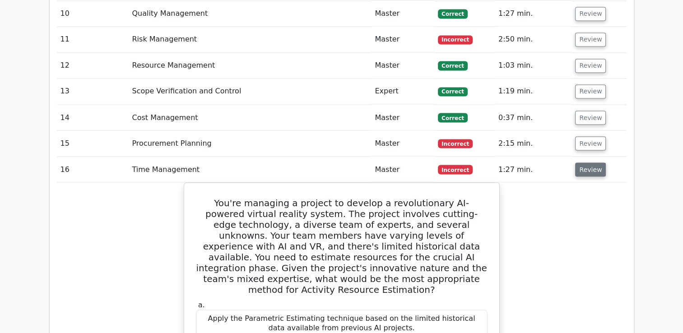
click at [583, 163] on button "Review" at bounding box center [590, 170] width 31 height 14
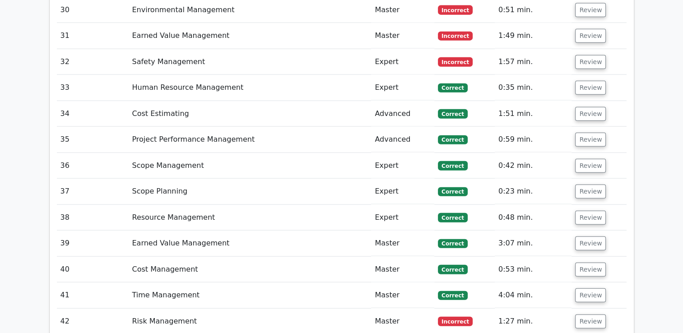
scroll to position [2121, 0]
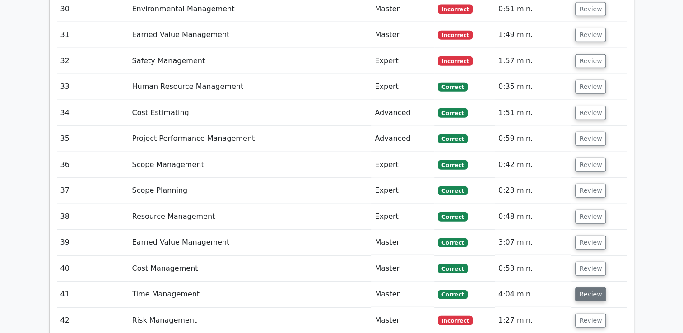
click at [591, 288] on button "Review" at bounding box center [590, 295] width 31 height 14
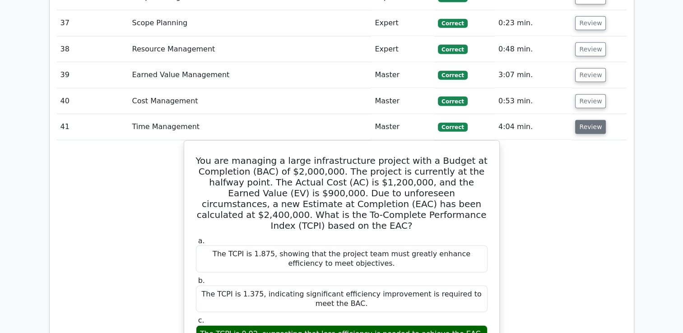
scroll to position [2302, 0]
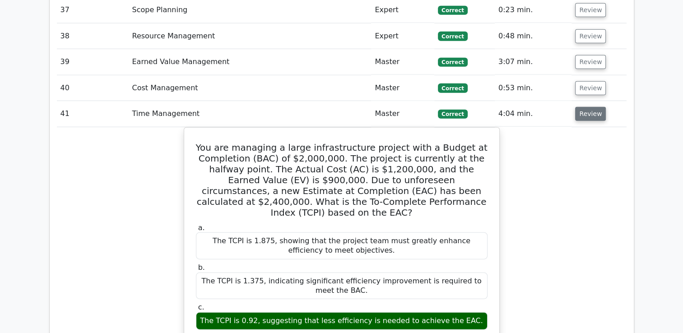
click at [596, 107] on button "Review" at bounding box center [590, 114] width 31 height 14
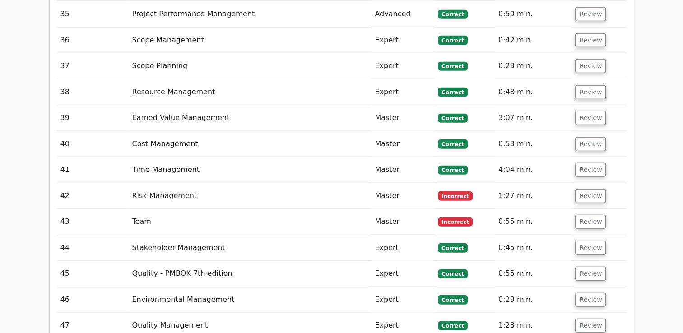
scroll to position [2230, 0]
